Goal: Task Accomplishment & Management: Manage account settings

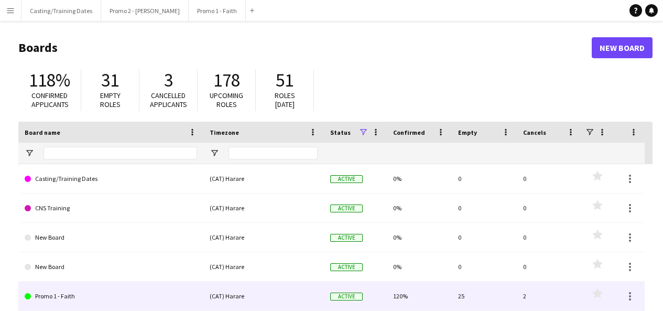
click at [67, 297] on link "Promo 1 - Faith" at bounding box center [111, 296] width 172 height 29
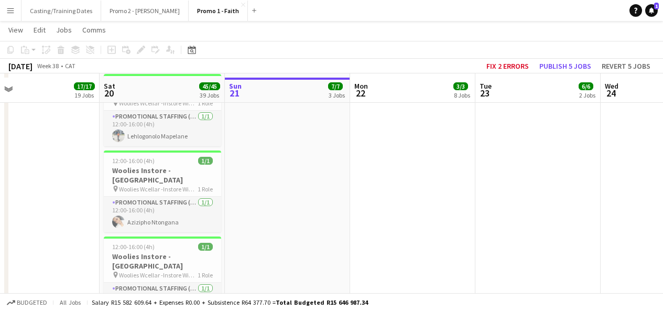
scroll to position [2450, 0]
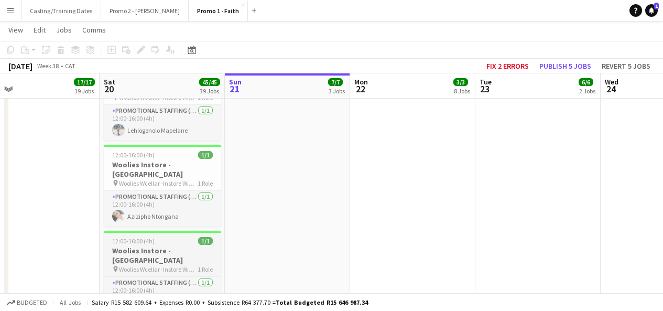
click at [177, 265] on span "Woolies Wcellar -Instore Wine Tasting Table Bay" at bounding box center [158, 269] width 79 height 8
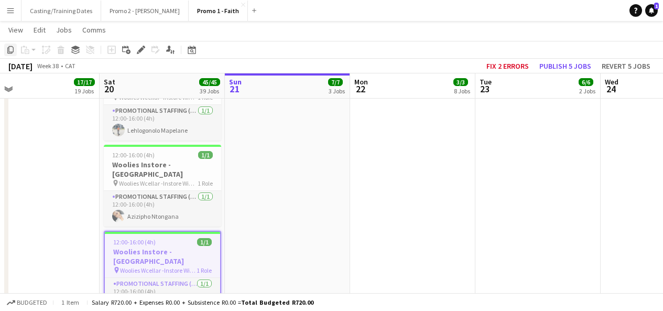
click at [9, 55] on div "Copy" at bounding box center [10, 50] width 13 height 13
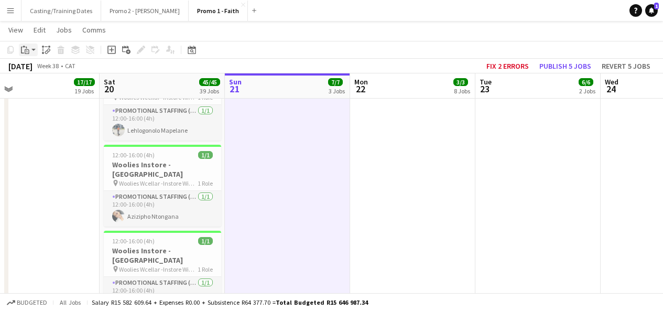
click at [35, 45] on app-action-btn "Paste" at bounding box center [28, 50] width 19 height 13
click at [64, 69] on link "Paste Ctrl+V" at bounding box center [77, 69] width 99 height 9
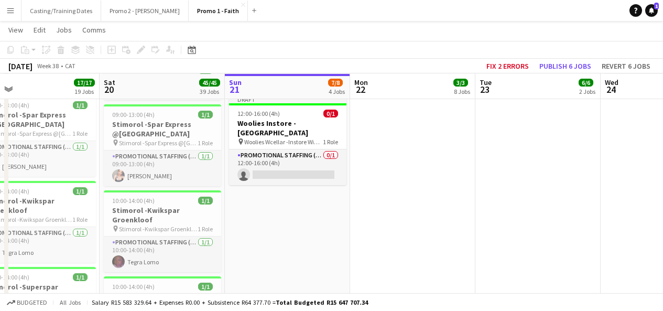
scroll to position [374, 0]
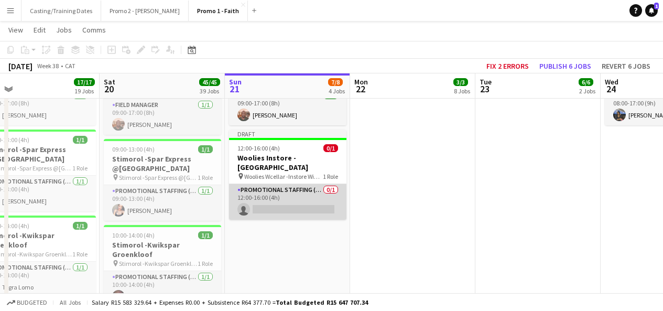
click at [298, 194] on app-card-role "Promotional Staffing (Brand Ambassadors) 0/1 12:00-16:00 (4h) single-neutral-ac…" at bounding box center [287, 202] width 117 height 36
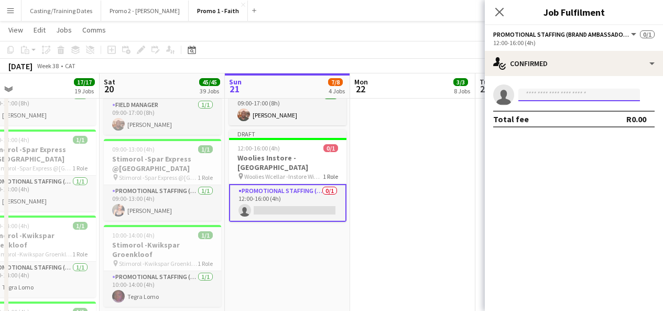
click at [589, 92] on input at bounding box center [579, 95] width 122 height 13
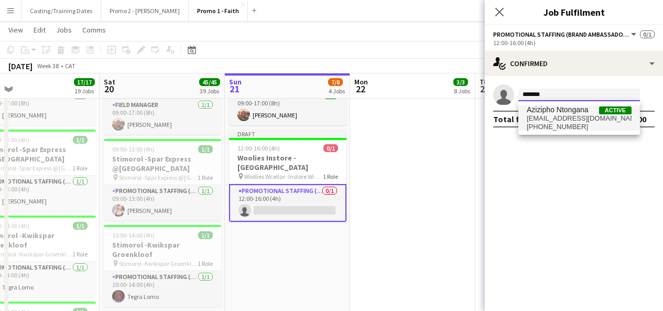
type input "*******"
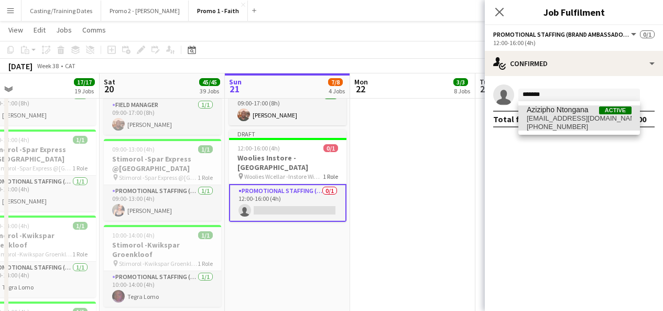
click at [582, 114] on span "[EMAIL_ADDRESS][DOMAIN_NAME]" at bounding box center [579, 118] width 105 height 8
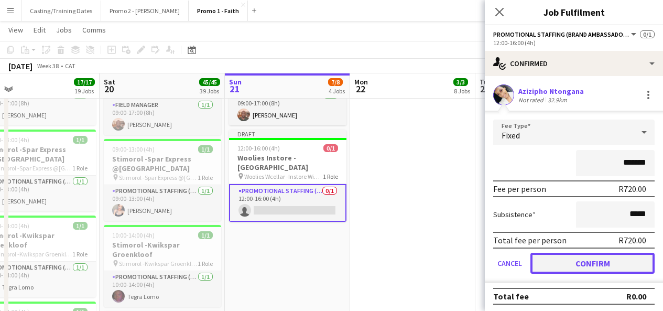
click at [597, 266] on button "Confirm" at bounding box center [593, 263] width 124 height 21
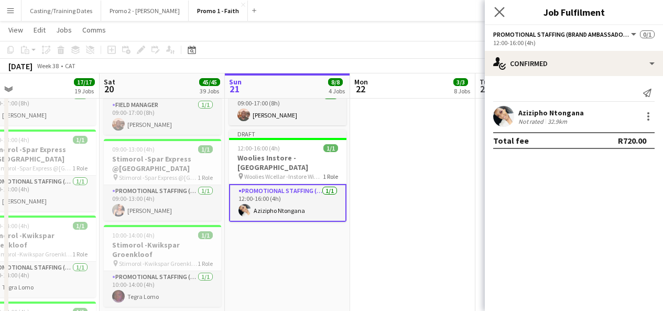
click at [501, 17] on app-icon "Close pop-in" at bounding box center [499, 12] width 15 height 15
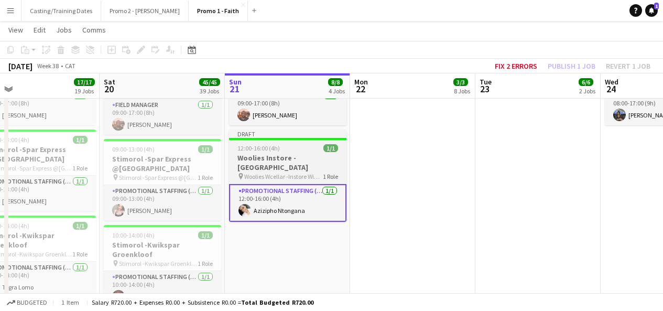
click at [310, 136] on div "Draft" at bounding box center [287, 133] width 117 height 8
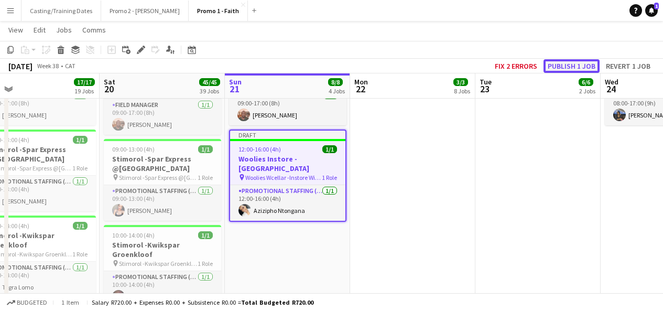
click at [581, 64] on button "Publish 1 job" at bounding box center [572, 66] width 56 height 14
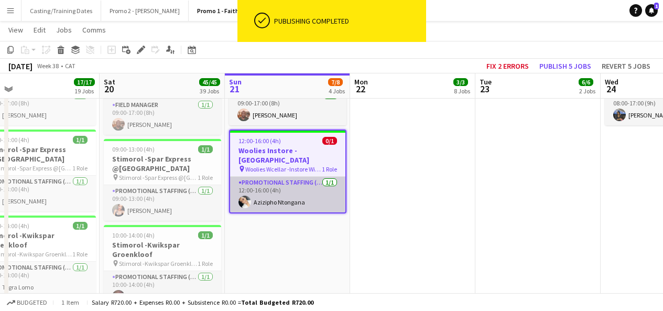
click at [313, 190] on app-card-role "Promotional Staffing (Brand Ambassadors) [DATE] 12:00-16:00 (4h) [PERSON_NAME]" at bounding box center [287, 195] width 115 height 36
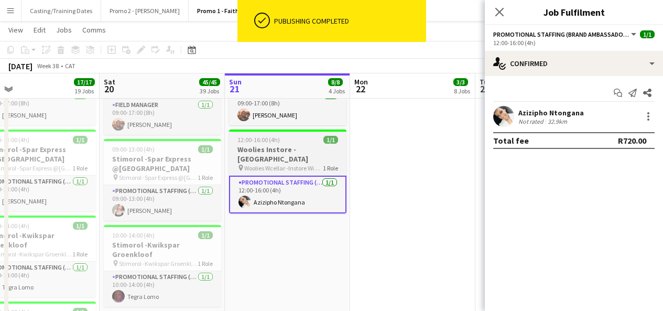
click at [290, 152] on h3 "Woolies Instore - [GEOGRAPHIC_DATA]" at bounding box center [287, 154] width 117 height 19
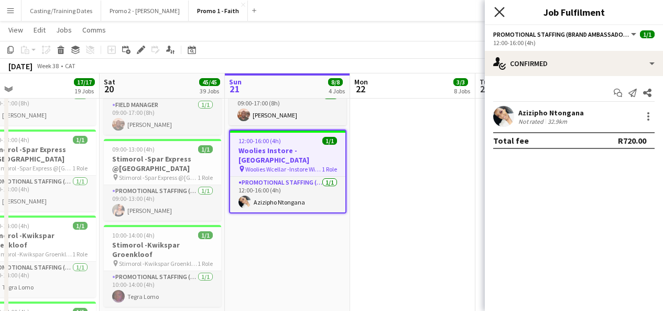
click at [499, 12] on icon at bounding box center [499, 12] width 10 height 10
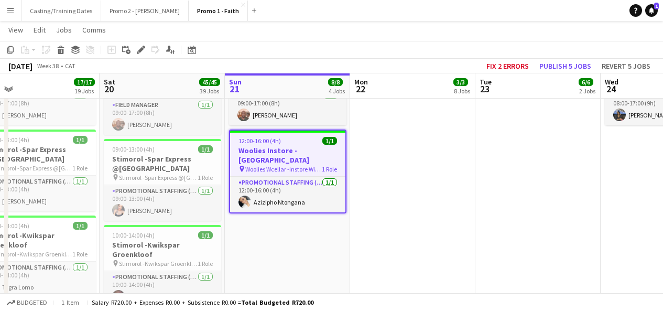
click at [278, 166] on app-job-card "12:00-16:00 (4h) 1/1 Woolies Instore - Table Bay pin Woolies Wcellar -Instore W…" at bounding box center [287, 171] width 117 height 84
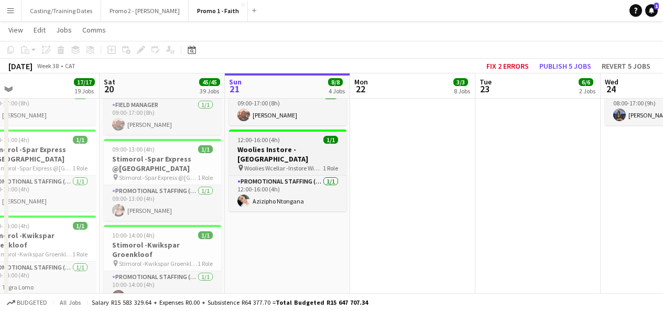
click at [300, 138] on div "12:00-16:00 (4h) 1/1" at bounding box center [287, 140] width 117 height 8
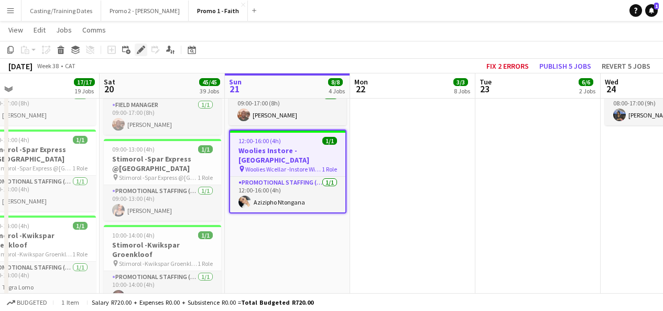
click at [141, 51] on icon at bounding box center [141, 50] width 6 height 6
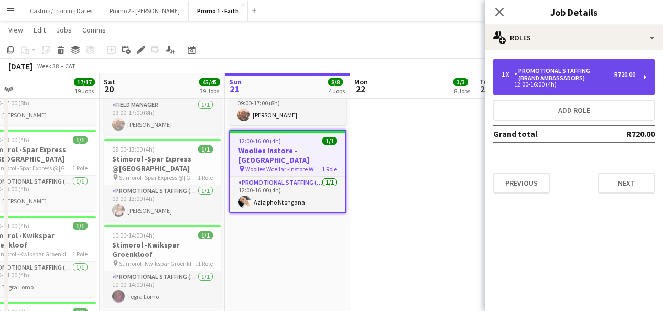
click at [595, 94] on div "1 x Promotional Staffing (Brand Ambassadors) R720.00 12:00-16:00 (4h)" at bounding box center [573, 77] width 161 height 37
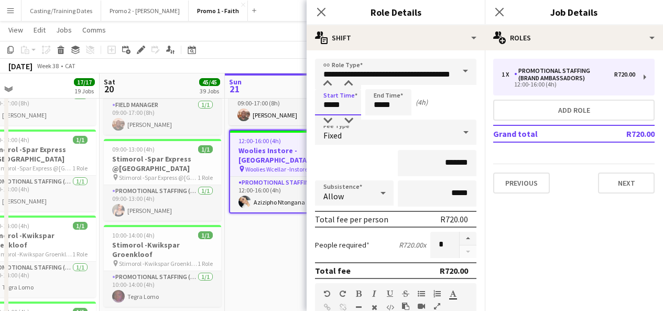
click at [331, 104] on input "*****" at bounding box center [338, 102] width 46 height 26
type input "*****"
click at [383, 104] on input "*****" at bounding box center [388, 102] width 46 height 26
click at [381, 105] on input "*****" at bounding box center [388, 102] width 46 height 26
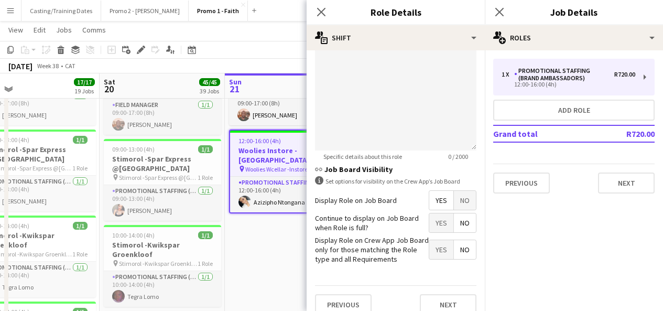
scroll to position [306, 0]
type input "*****"
click at [439, 299] on button "Next" at bounding box center [448, 304] width 57 height 21
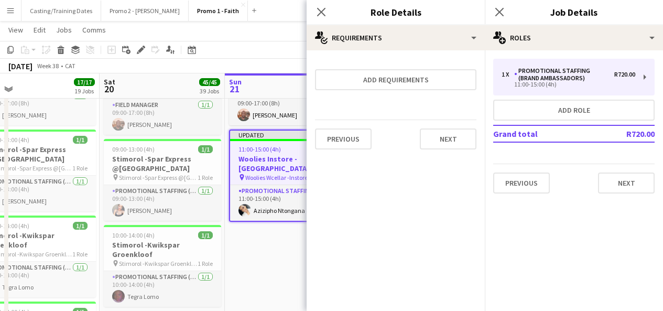
scroll to position [0, 0]
click at [463, 147] on button "Next" at bounding box center [448, 138] width 57 height 21
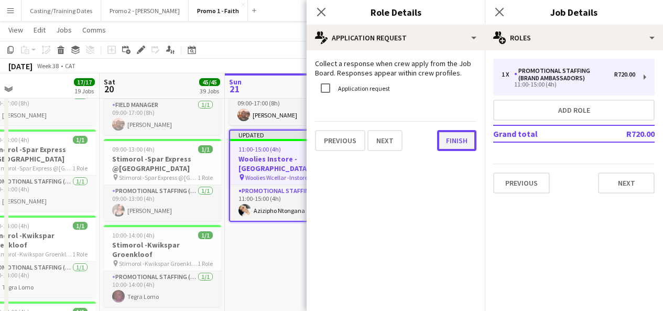
click at [451, 136] on button "Finish" at bounding box center [456, 140] width 39 height 21
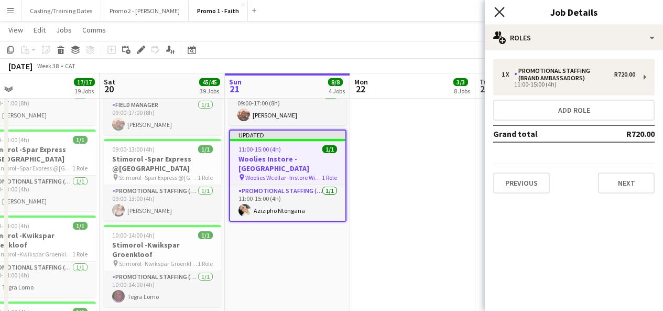
click at [499, 10] on icon at bounding box center [499, 12] width 10 height 10
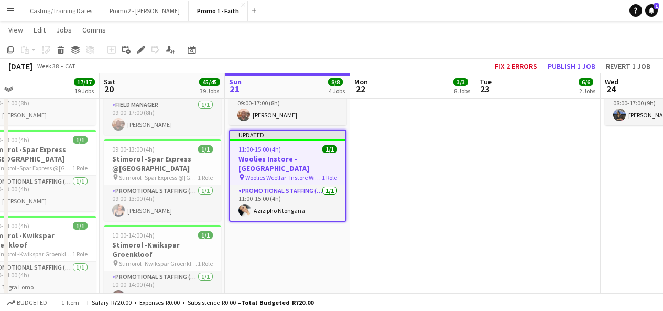
click at [311, 137] on div "Updated" at bounding box center [287, 135] width 115 height 8
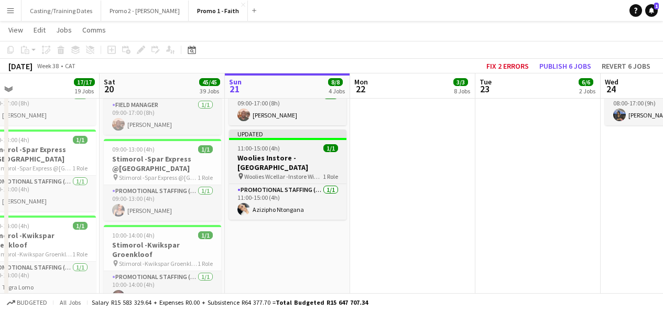
click at [311, 137] on div "Updated" at bounding box center [287, 133] width 117 height 8
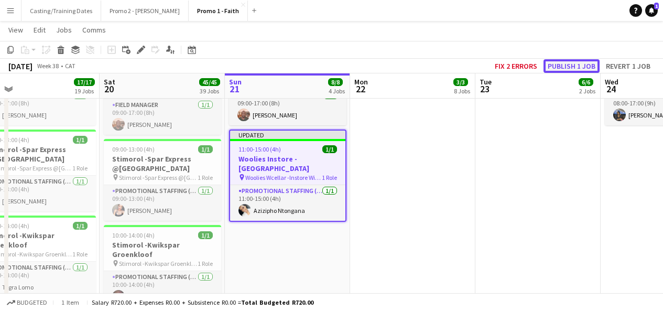
click at [567, 63] on button "Publish 1 job" at bounding box center [572, 66] width 56 height 14
